Goal: Task Accomplishment & Management: Manage account settings

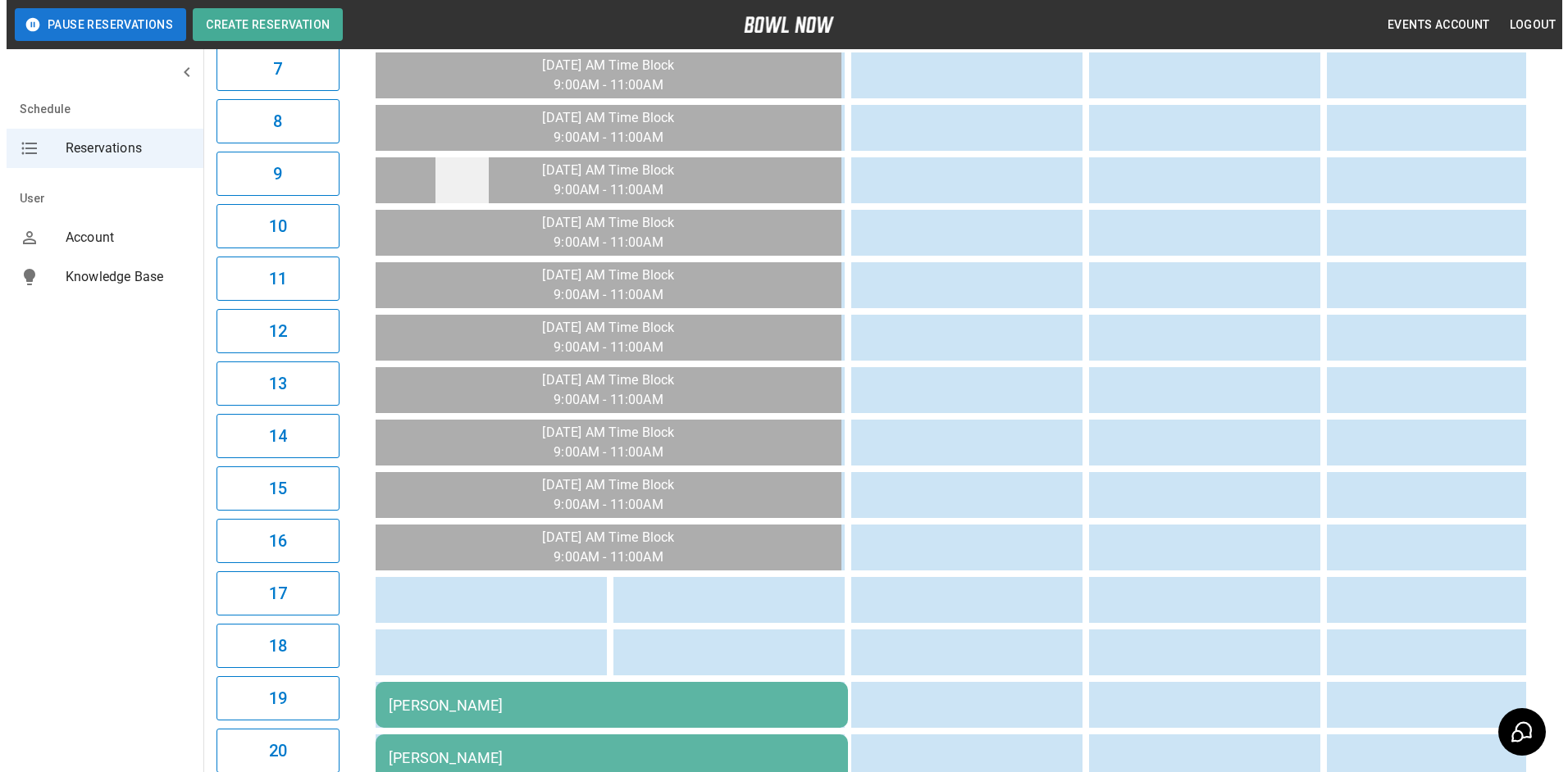
scroll to position [737, 0]
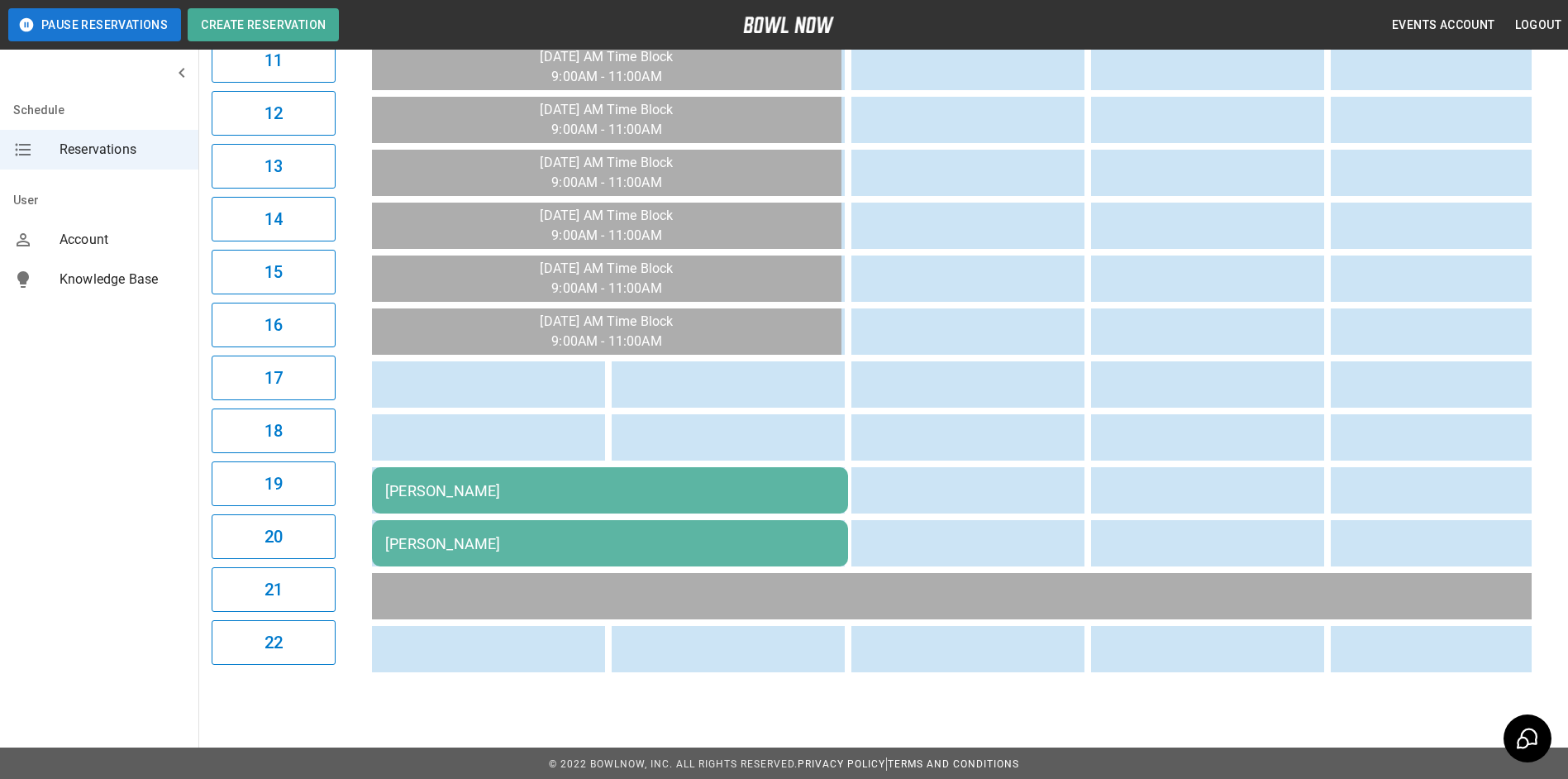
click at [523, 476] on td "[PERSON_NAME]" at bounding box center [610, 490] width 476 height 47
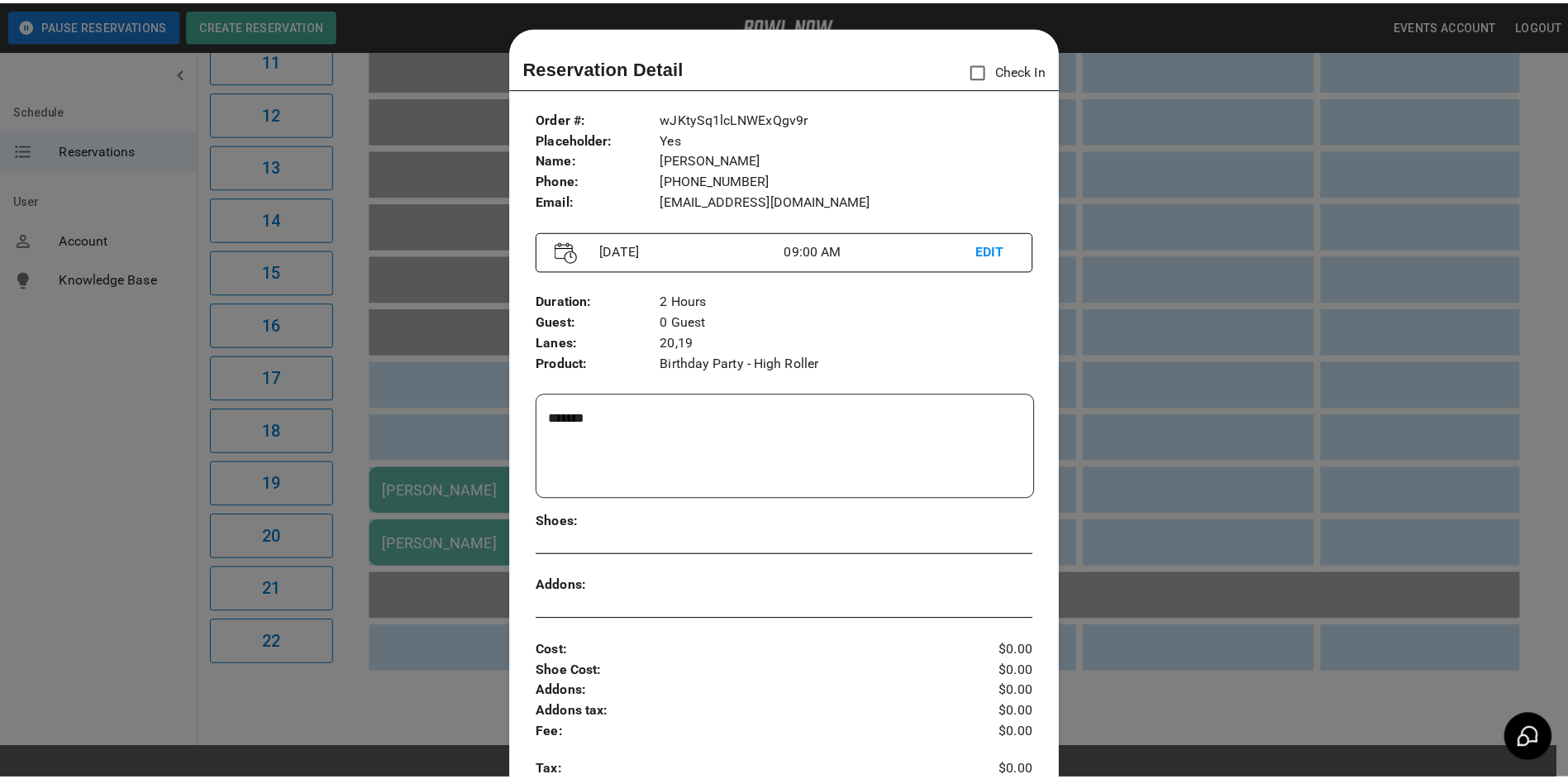
scroll to position [27, 0]
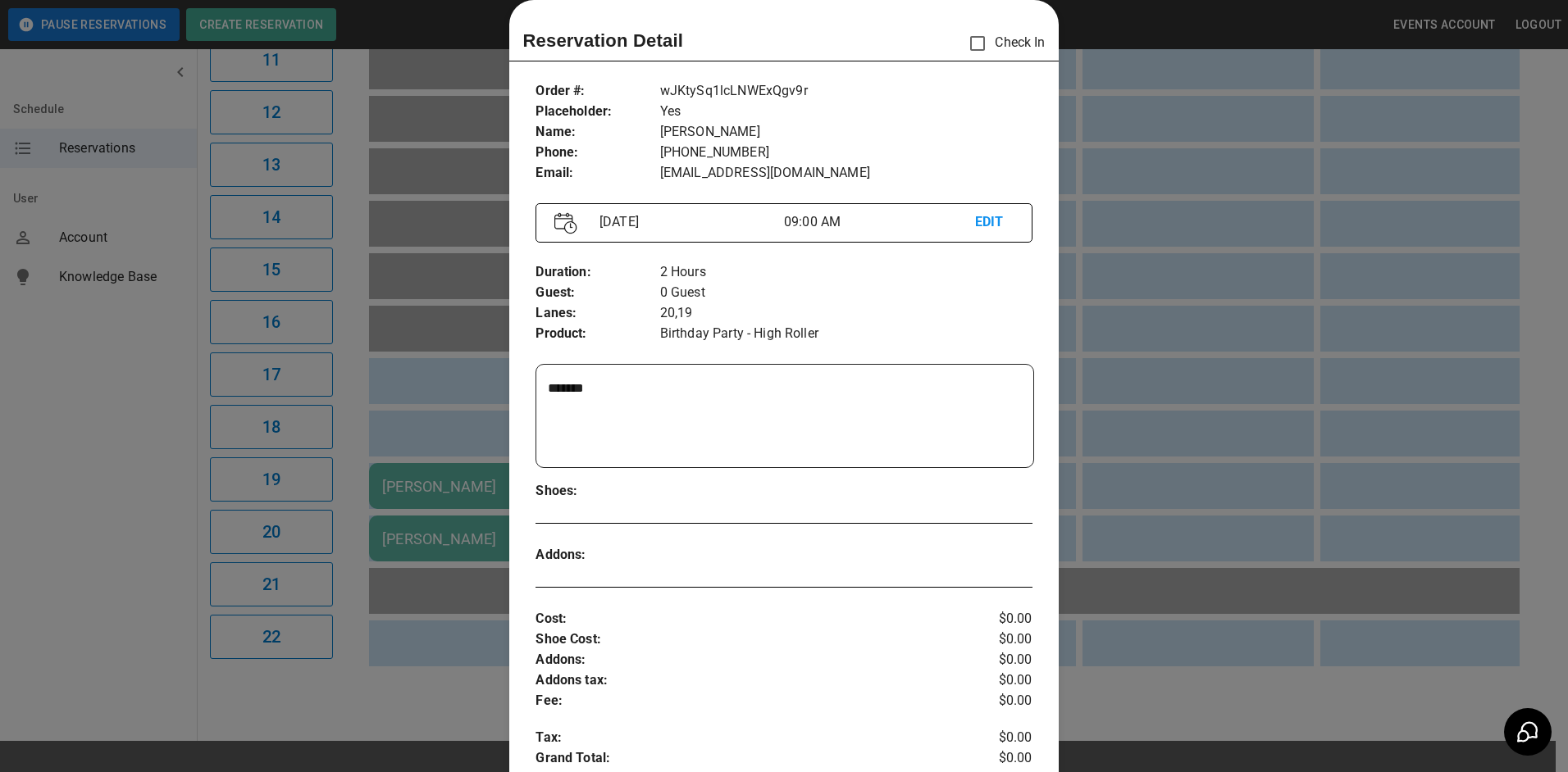
click at [457, 428] on div at bounding box center [784, 386] width 1568 height 772
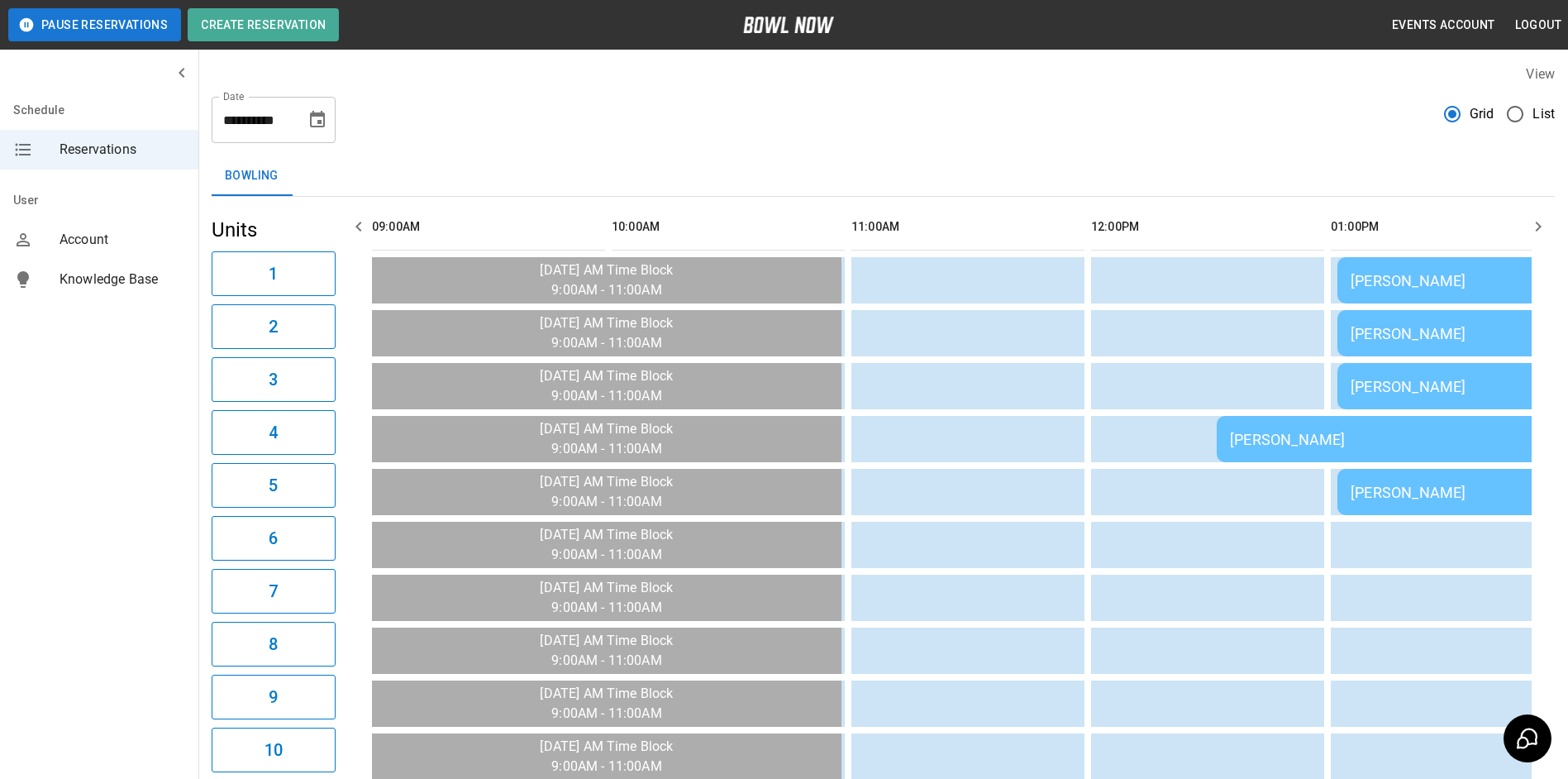
scroll to position [0, 0]
click at [322, 123] on icon "Choose date, selected date is Aug 31, 2025" at bounding box center [318, 122] width 20 height 20
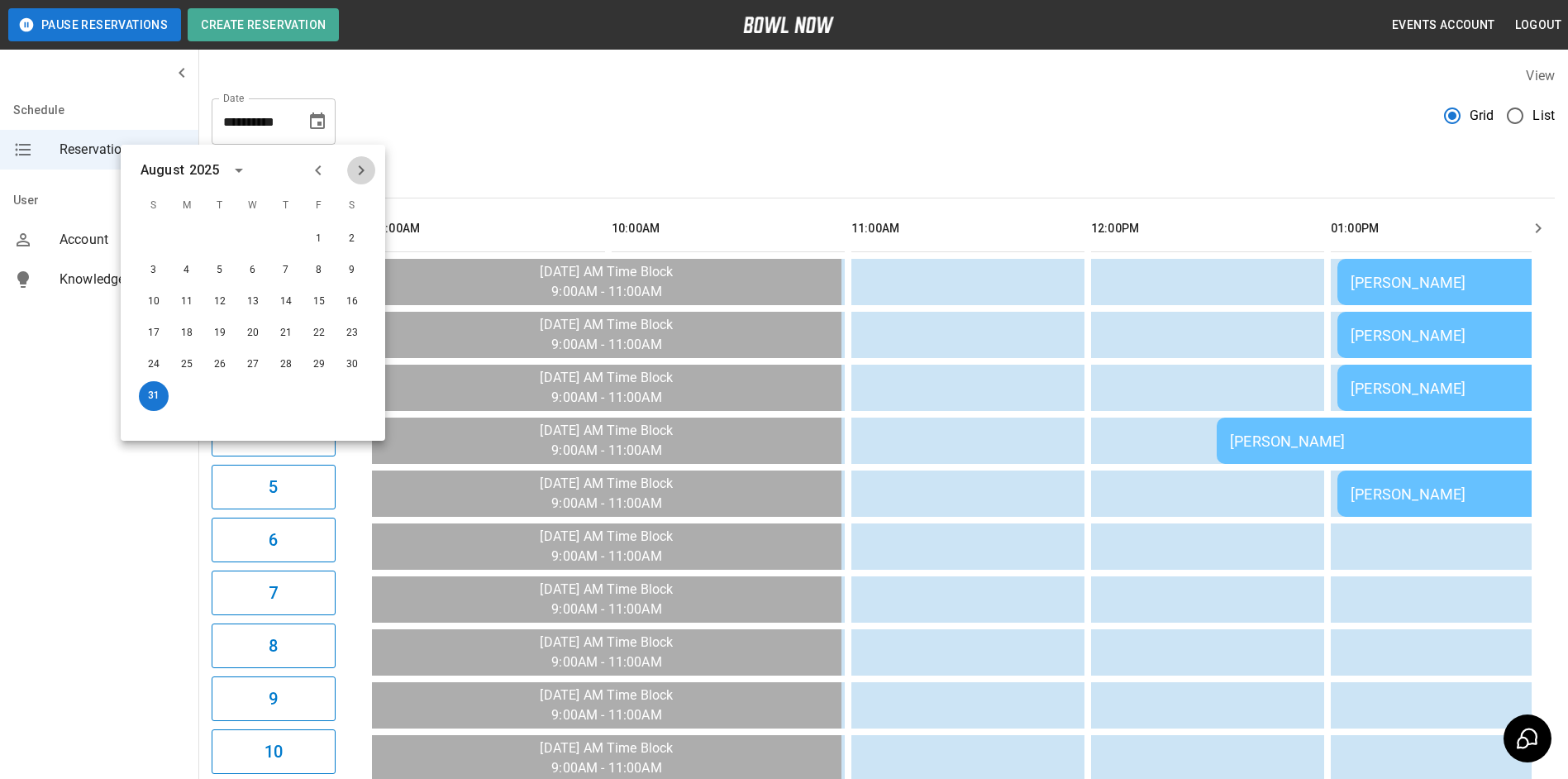
click at [354, 170] on icon "Next month" at bounding box center [362, 170] width 20 height 20
click at [152, 270] on button "7" at bounding box center [154, 270] width 29 height 29
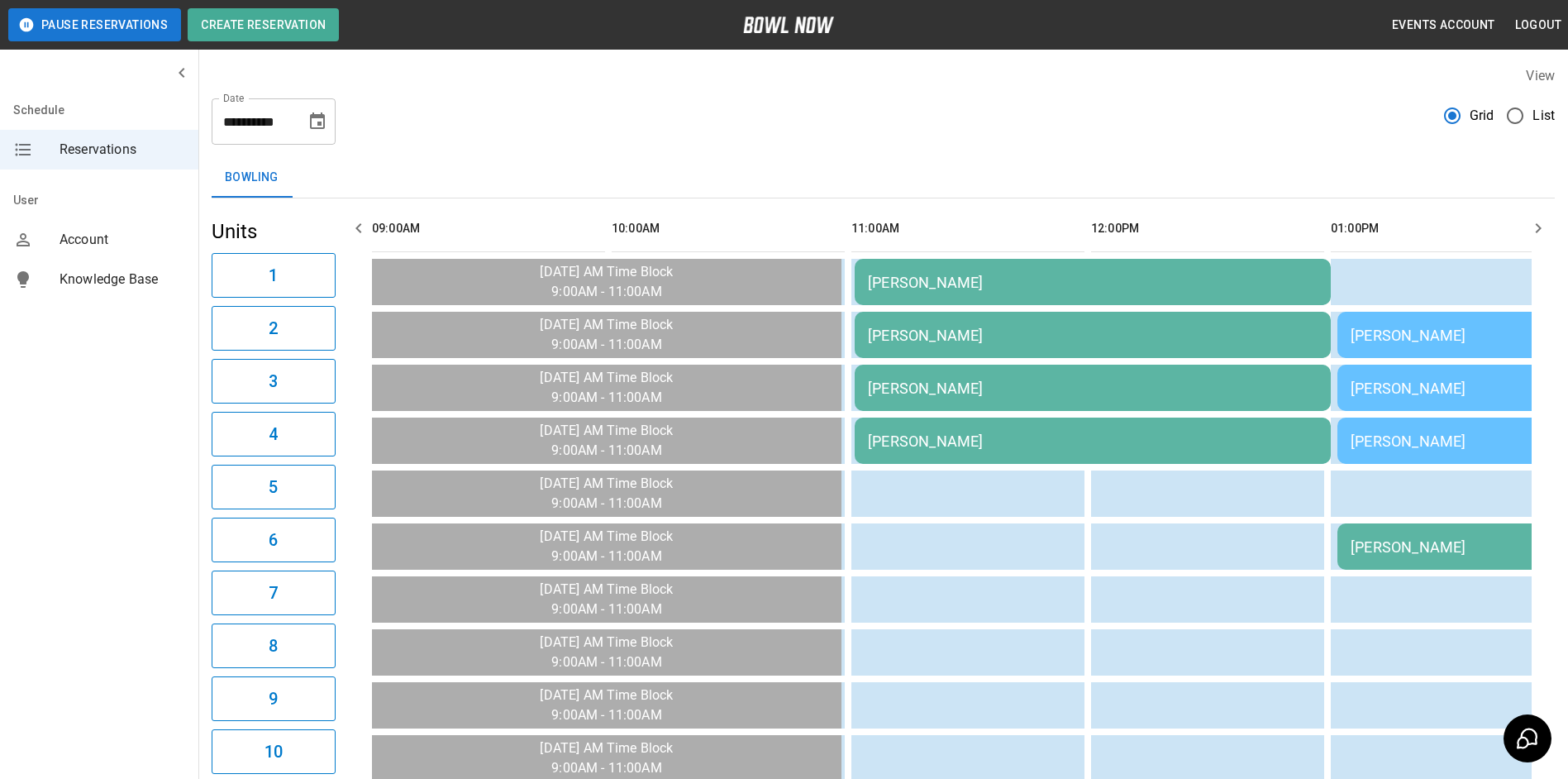
click at [323, 127] on icon "Choose date, selected date is Sep 7, 2025" at bounding box center [318, 121] width 15 height 16
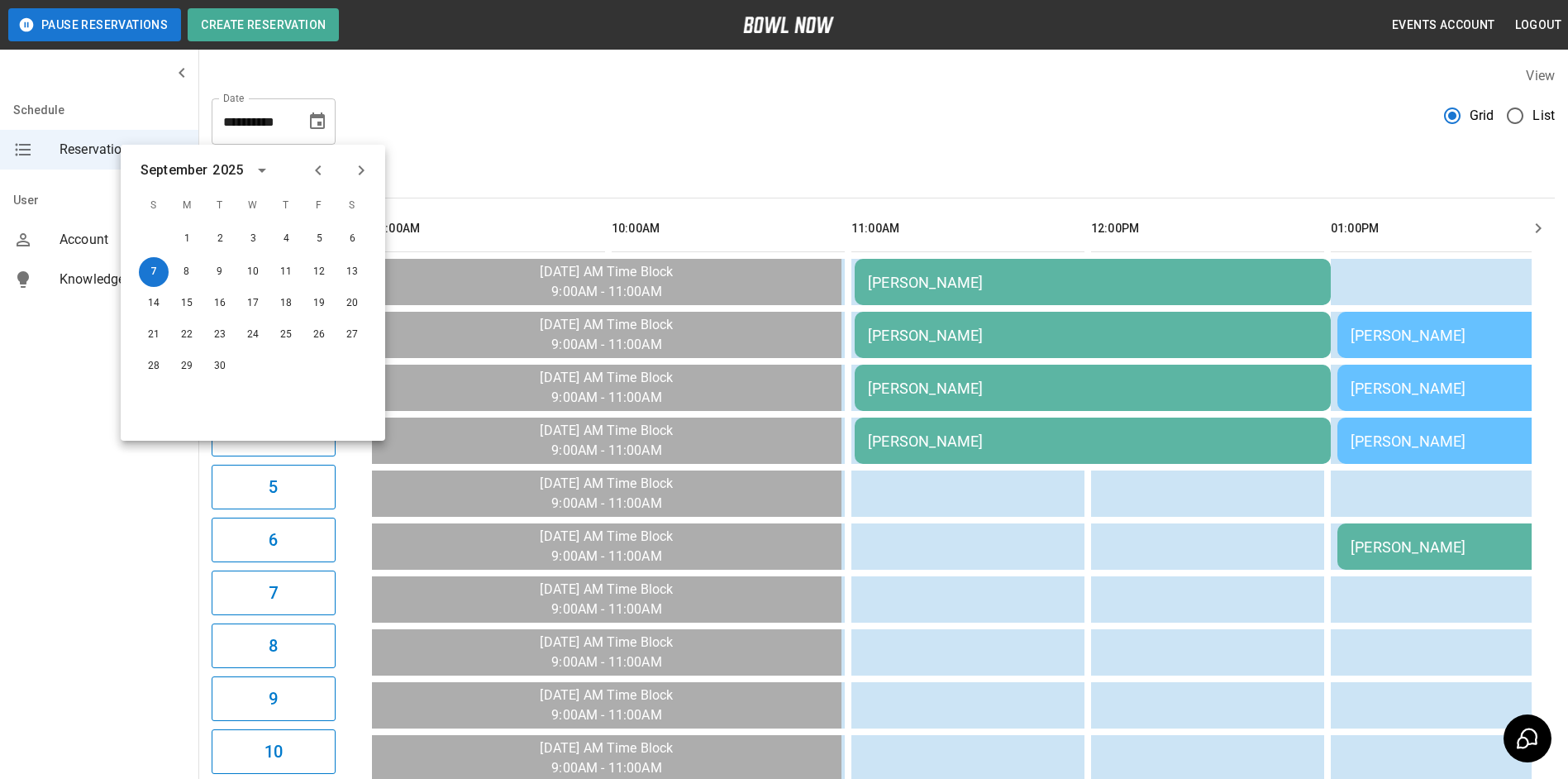
click at [316, 170] on icon "Previous month" at bounding box center [318, 170] width 5 height 10
click at [149, 398] on button "31" at bounding box center [154, 396] width 29 height 29
type input "**********"
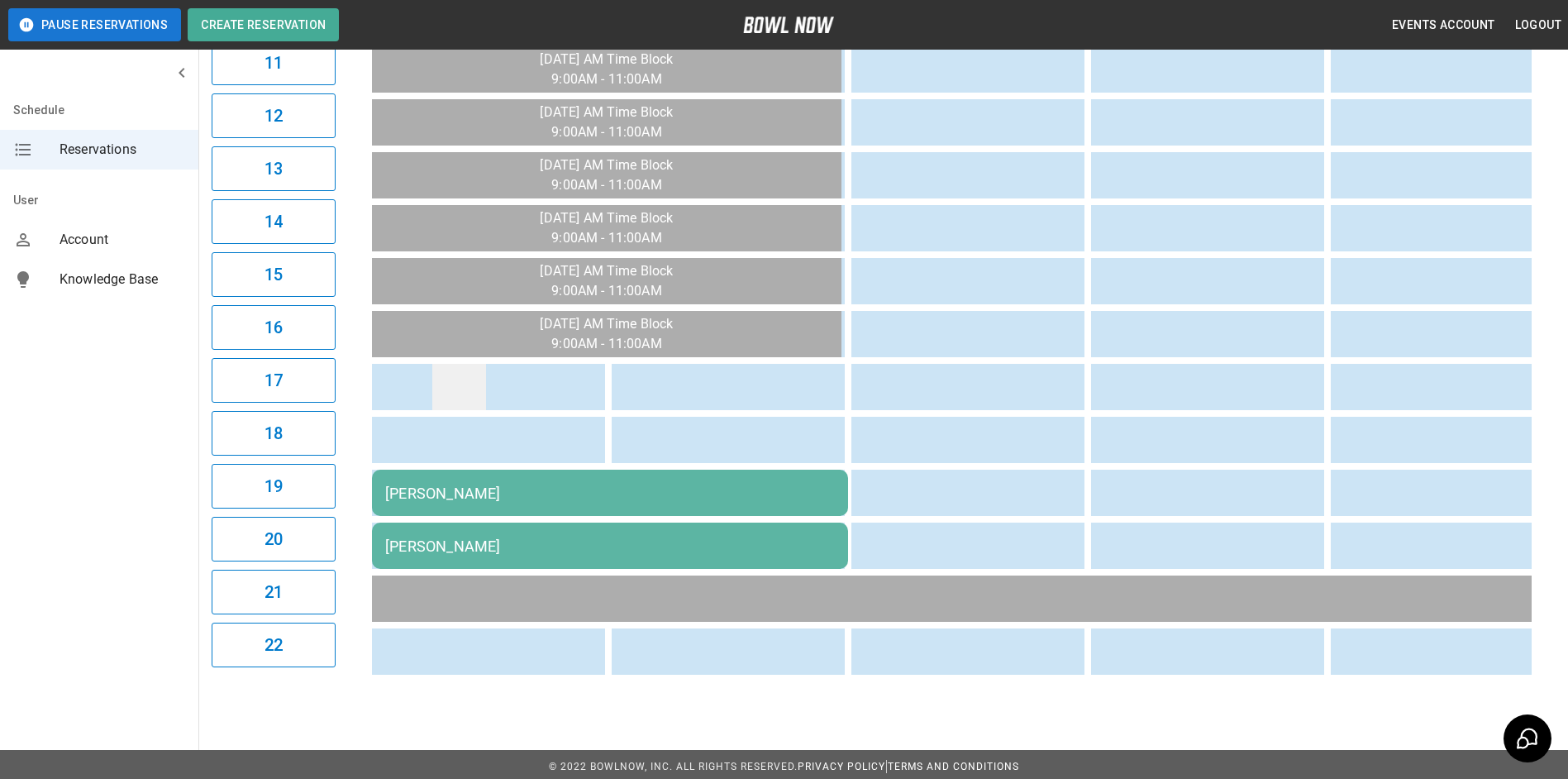
scroll to position [744, 0]
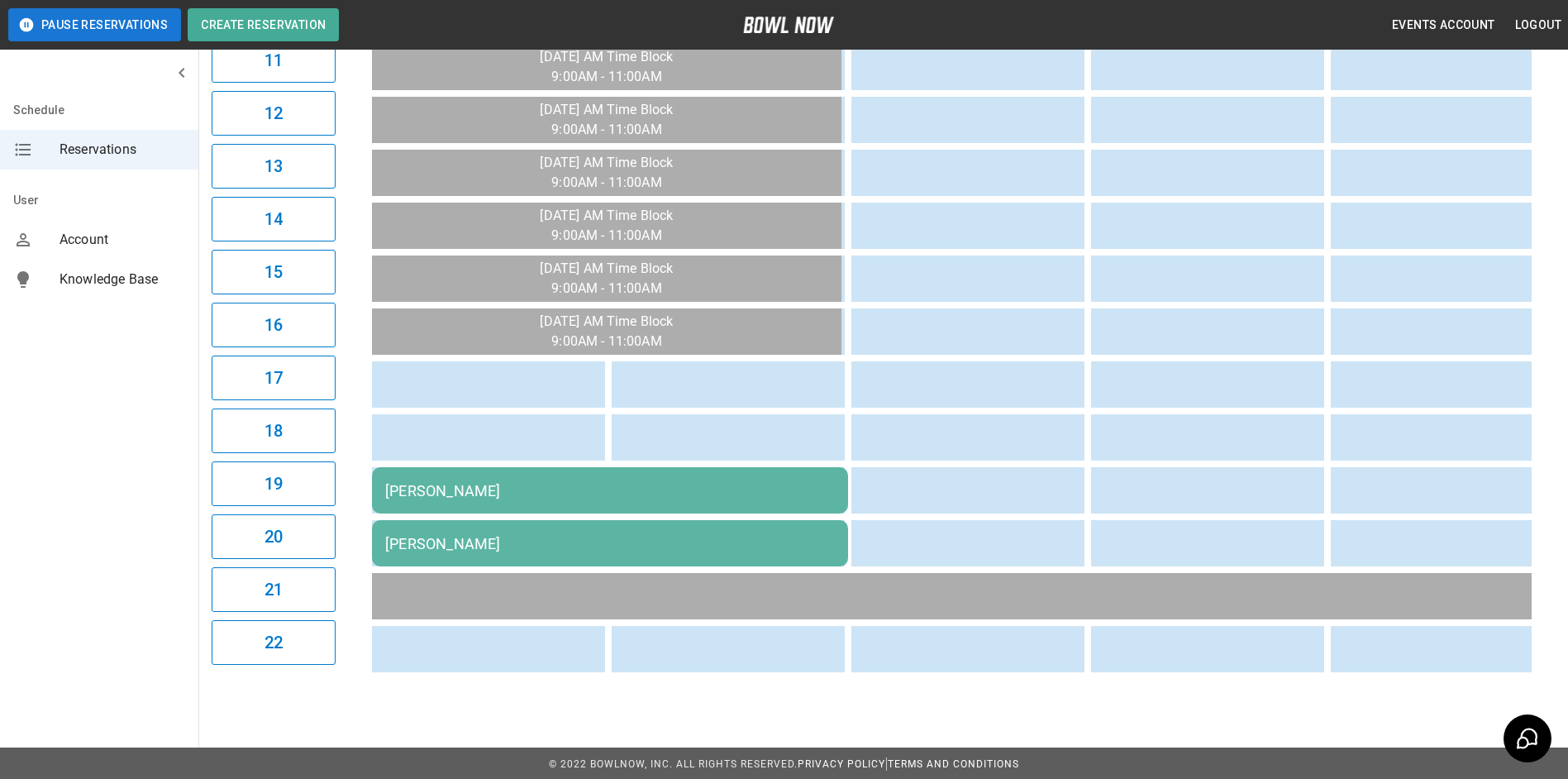
drag, startPoint x: 65, startPoint y: 480, endPoint x: 52, endPoint y: 482, distance: 13.2
click at [58, 482] on div "Schedule Reservations User Account Knowledge Base" at bounding box center [100, 390] width 200 height 779
